Goal: Communication & Community: Ask a question

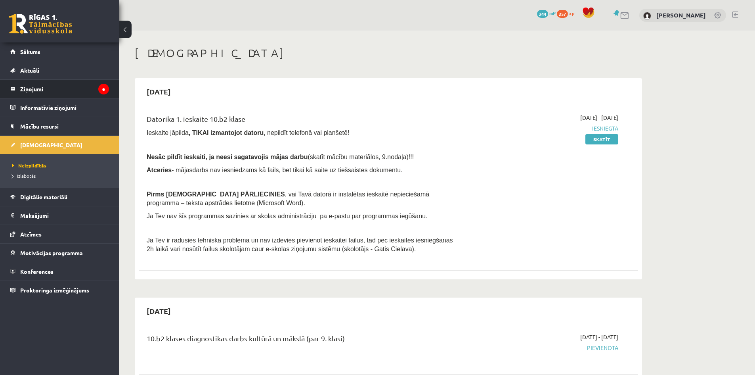
click at [38, 86] on legend "Ziņojumi 6" at bounding box center [64, 89] width 89 height 18
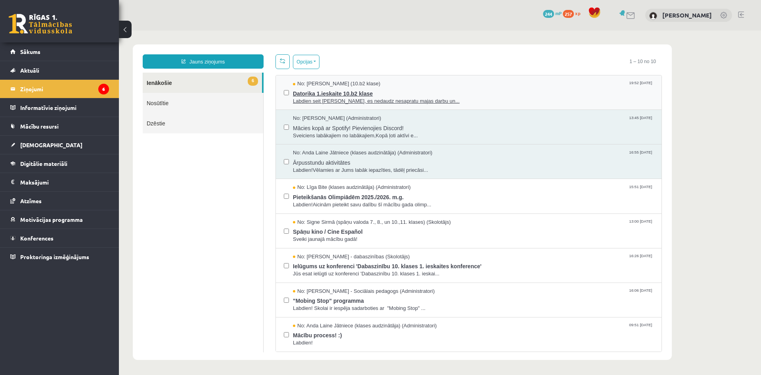
click at [408, 91] on span "Datorika 1.ieskaite 10.b2 klase" at bounding box center [473, 93] width 361 height 10
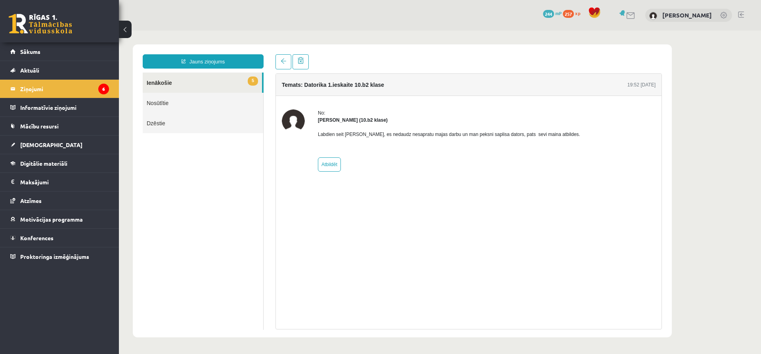
click at [194, 83] on link "5 Ienākošie" at bounding box center [202, 83] width 119 height 20
click at [193, 83] on link "5 Ienākošie" at bounding box center [202, 83] width 119 height 20
click at [173, 98] on link "Nosūtītie" at bounding box center [203, 103] width 121 height 20
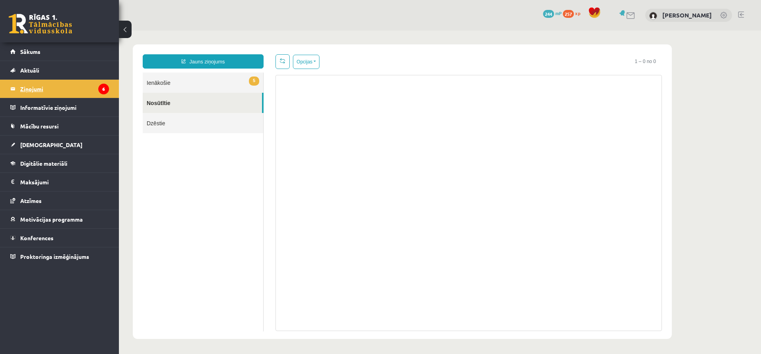
click at [52, 82] on legend "Ziņojumi 6" at bounding box center [64, 89] width 89 height 18
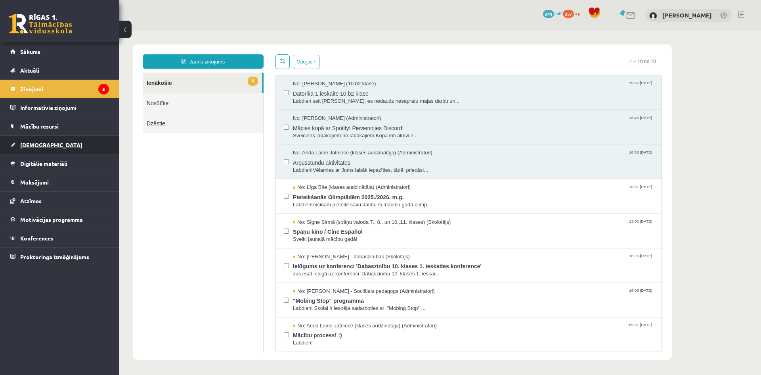
click at [67, 149] on link "[DEMOGRAPHIC_DATA]" at bounding box center [59, 145] width 99 height 18
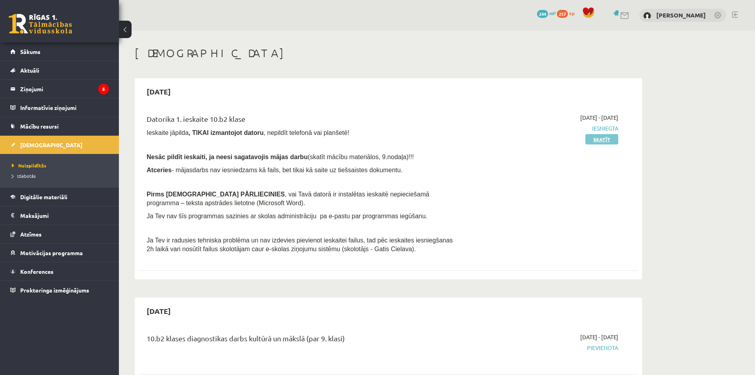
click at [608, 139] on link "Skatīt" at bounding box center [602, 139] width 33 height 10
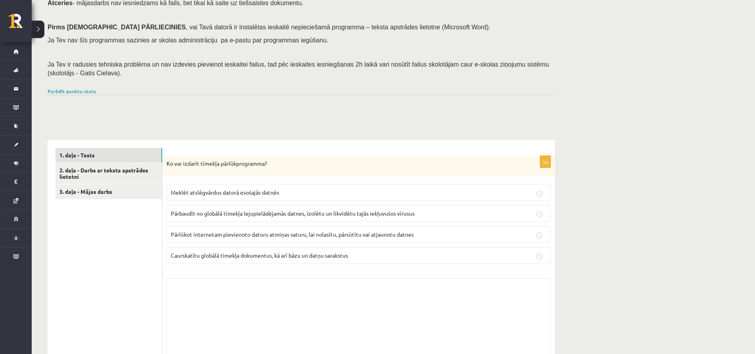
scroll to position [119, 0]
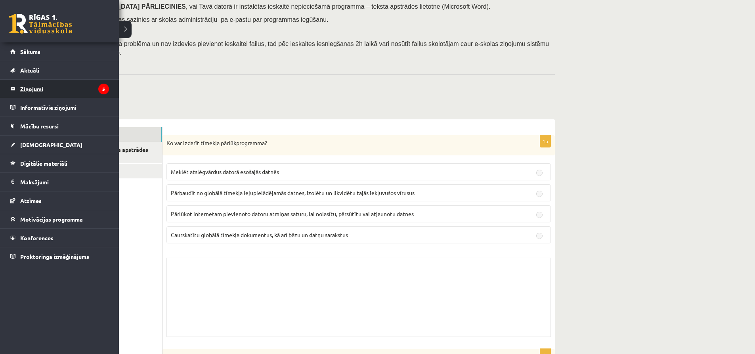
click at [50, 90] on legend "Ziņojumi 5" at bounding box center [64, 89] width 89 height 18
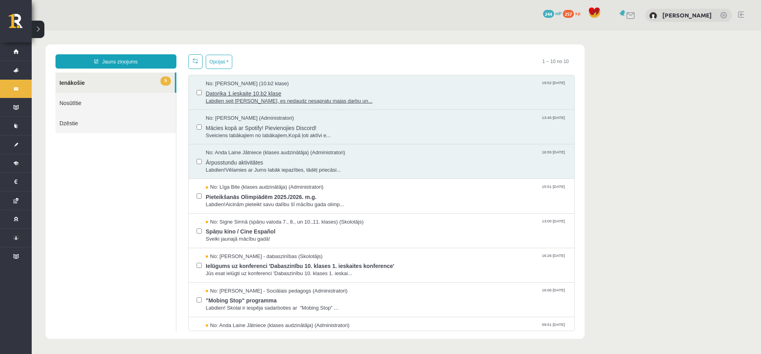
click at [320, 89] on span "Datorika 1.ieskaite 10.b2 klase" at bounding box center [386, 93] width 361 height 10
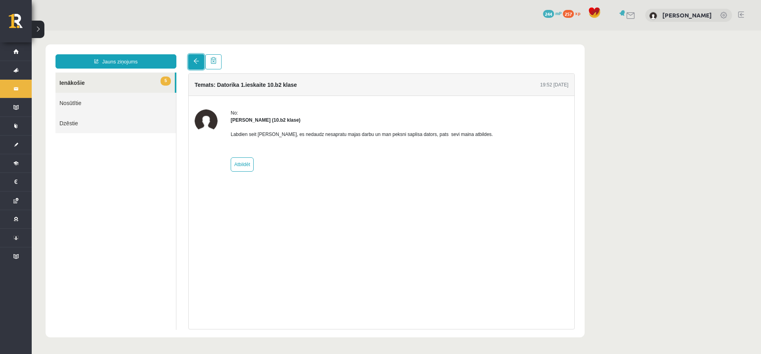
click at [194, 66] on link at bounding box center [196, 61] width 16 height 15
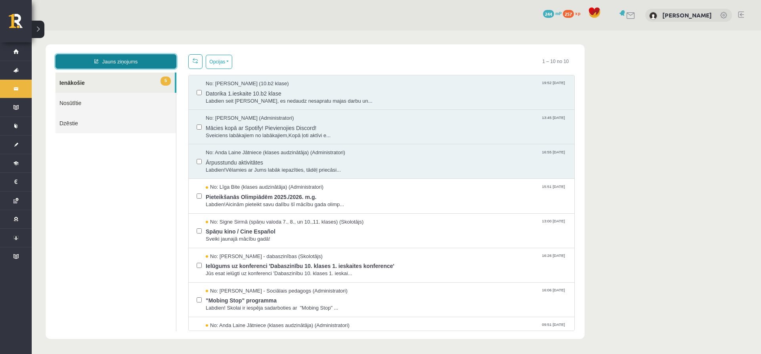
click at [140, 62] on link "Jauns ziņojums" at bounding box center [116, 61] width 121 height 14
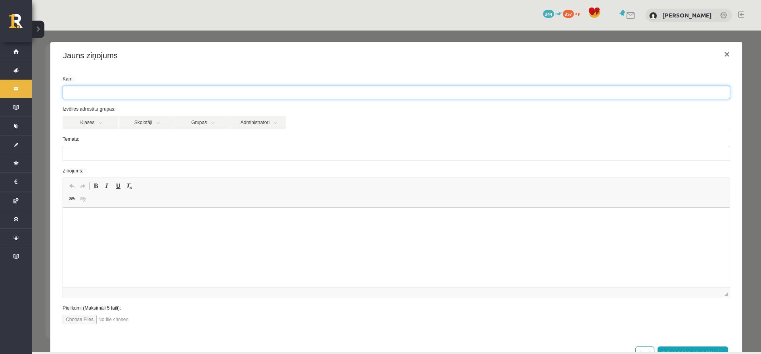
click at [107, 92] on ul at bounding box center [396, 92] width 667 height 13
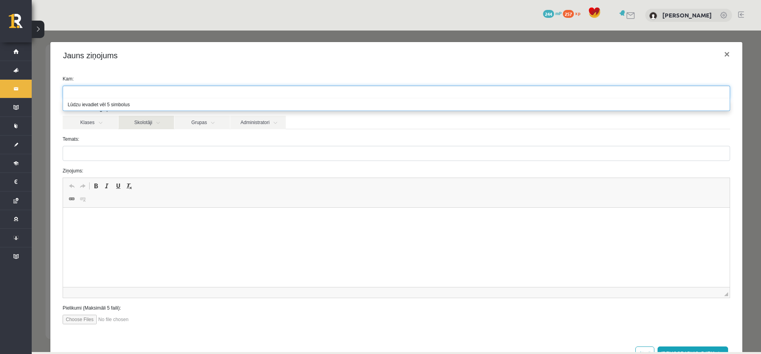
click at [149, 124] on link "Skolotāji" at bounding box center [147, 122] width 56 height 13
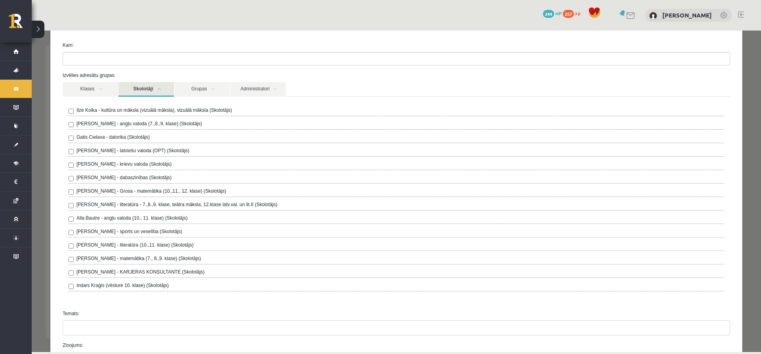
scroll to position [40, 0]
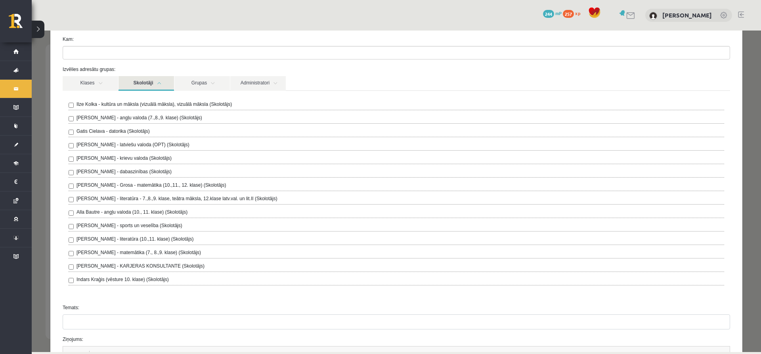
click at [121, 132] on label "Gatis Cielava - datorika (Skolotājs)" at bounding box center [113, 131] width 73 height 7
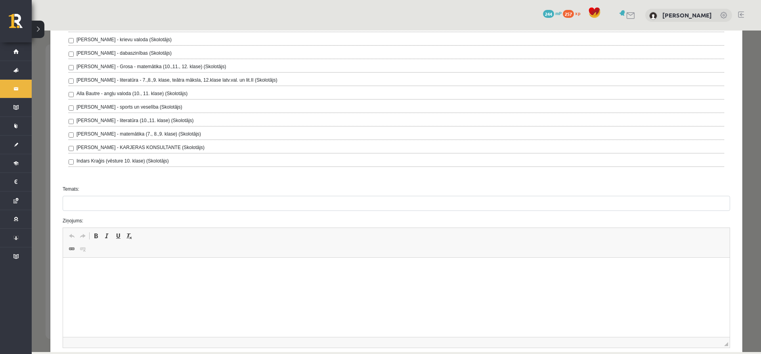
scroll to position [159, 0]
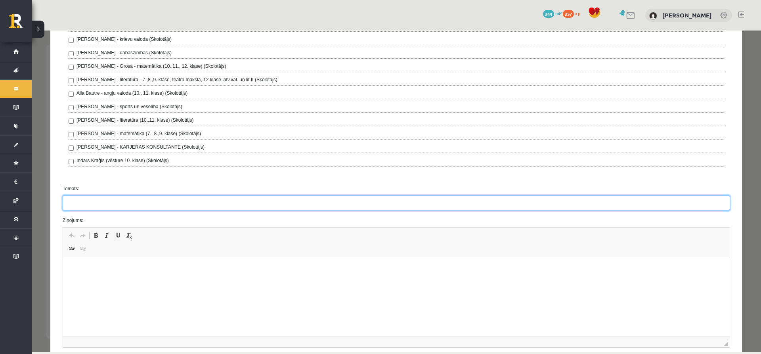
click at [94, 199] on input "Temats:" at bounding box center [397, 202] width 668 height 15
type input "**********"
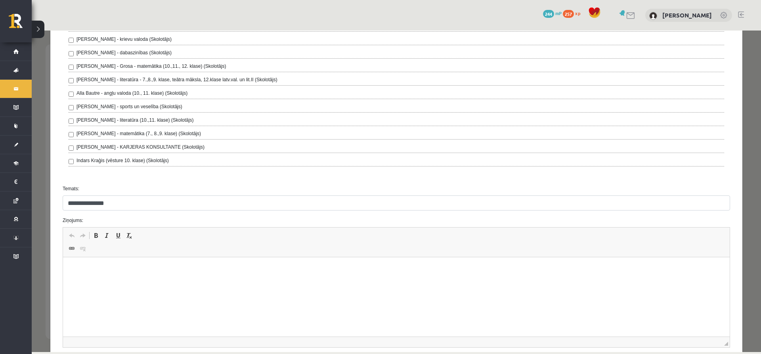
click at [116, 266] on p "Editor, wiswyg-editor-47024965452320-1757875551-856" at bounding box center [396, 269] width 651 height 8
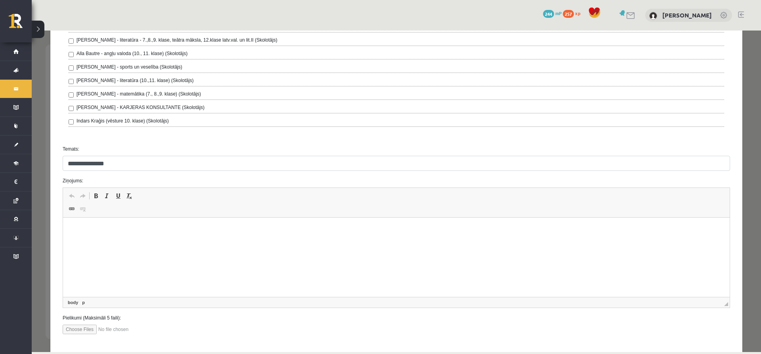
scroll to position [237, 0]
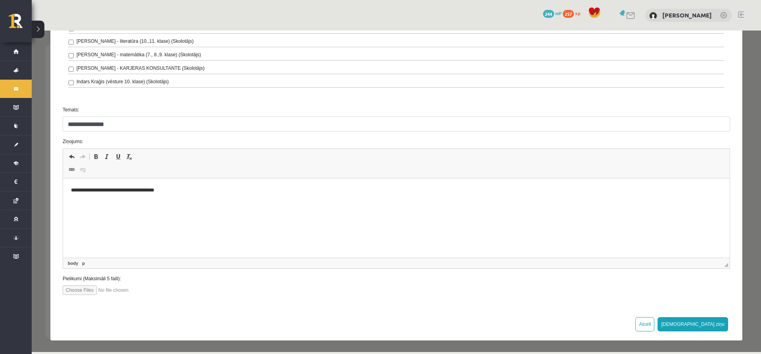
click at [91, 189] on p "**********" at bounding box center [393, 190] width 645 height 8
click at [86, 290] on input "file" at bounding box center [108, 290] width 90 height 10
type input "**********"
click at [709, 325] on button "[DEMOGRAPHIC_DATA] ziņu" at bounding box center [693, 324] width 71 height 14
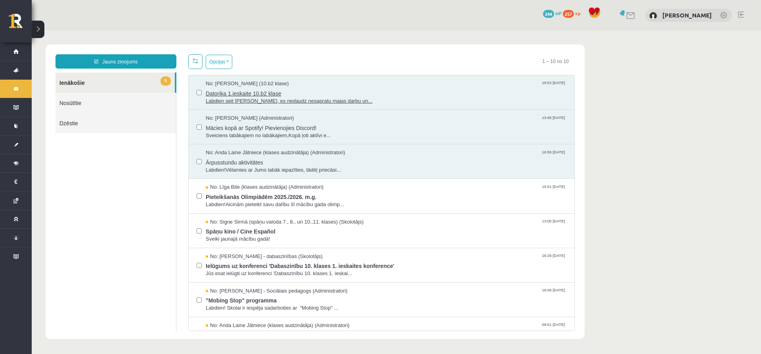
scroll to position [0, 0]
click at [107, 100] on link "Nosūtītie" at bounding box center [116, 103] width 121 height 20
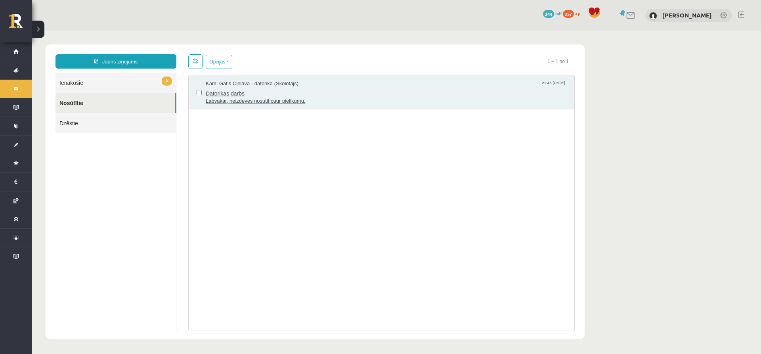
click at [257, 94] on span "Datorikas darbs" at bounding box center [386, 93] width 361 height 10
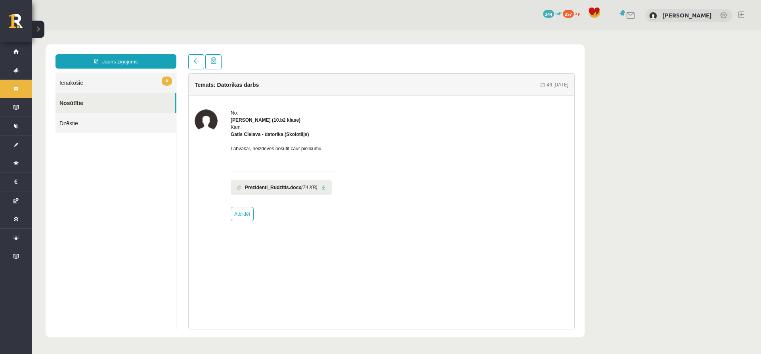
click at [322, 189] on link at bounding box center [324, 187] width 4 height 5
